Goal: Information Seeking & Learning: Learn about a topic

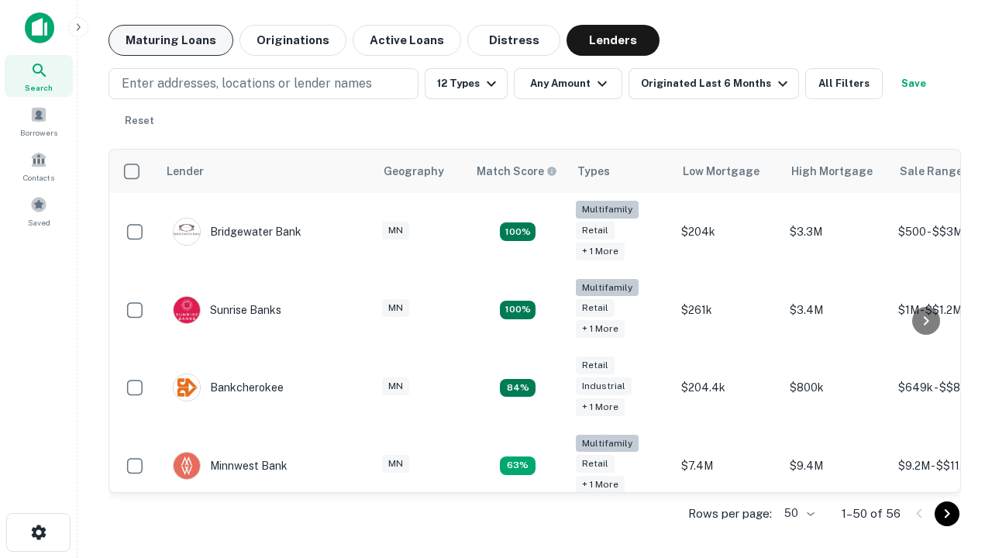
click at [171, 40] on button "Maturing Loans" at bounding box center [171, 40] width 125 height 31
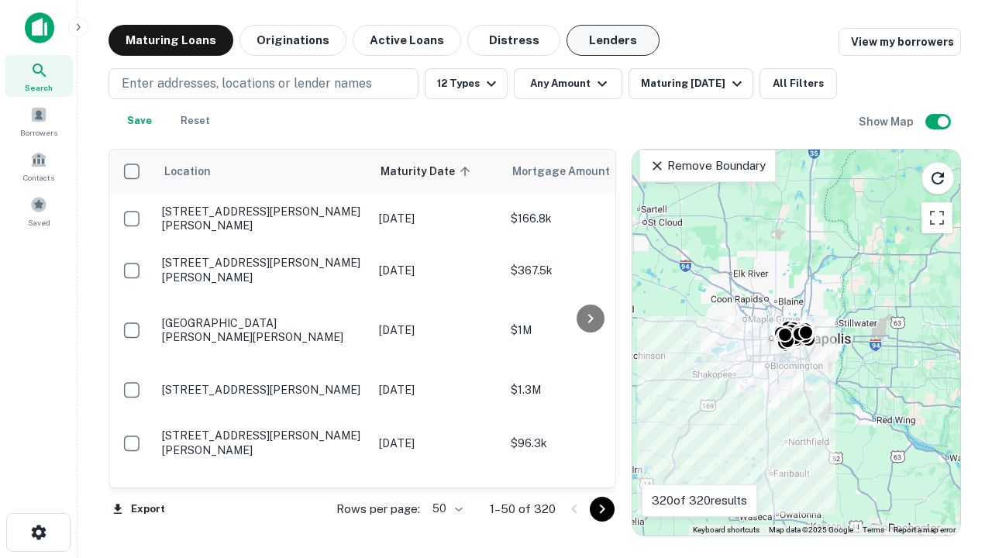
click at [613, 40] on button "Lenders" at bounding box center [613, 40] width 93 height 31
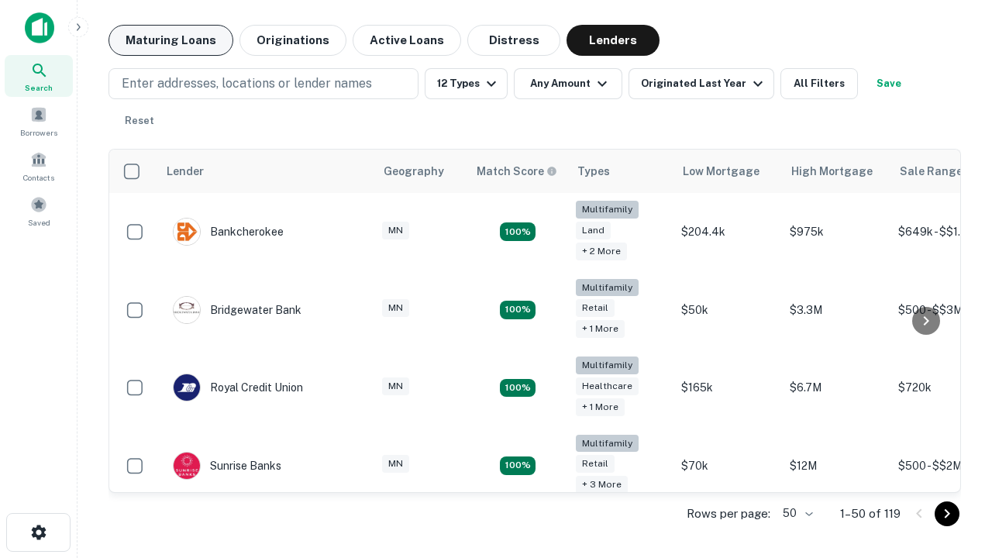
click at [171, 40] on button "Maturing Loans" at bounding box center [171, 40] width 125 height 31
